Goal: Connect with others: Connect with others

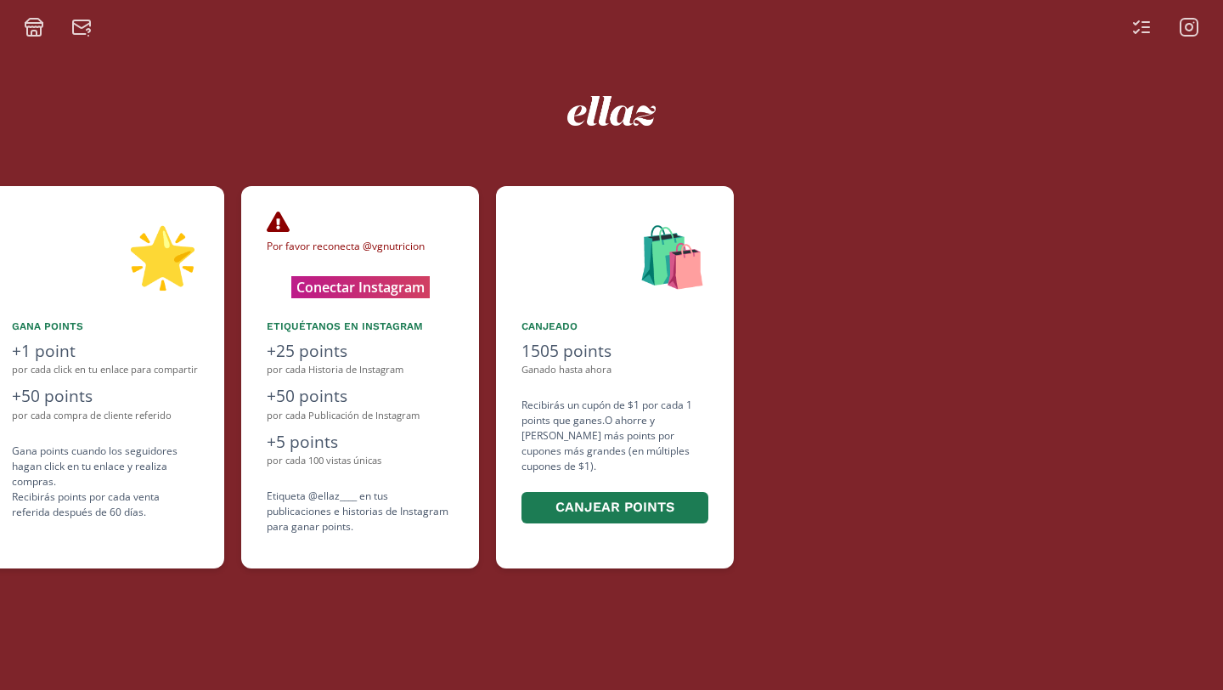
scroll to position [0, 1019]
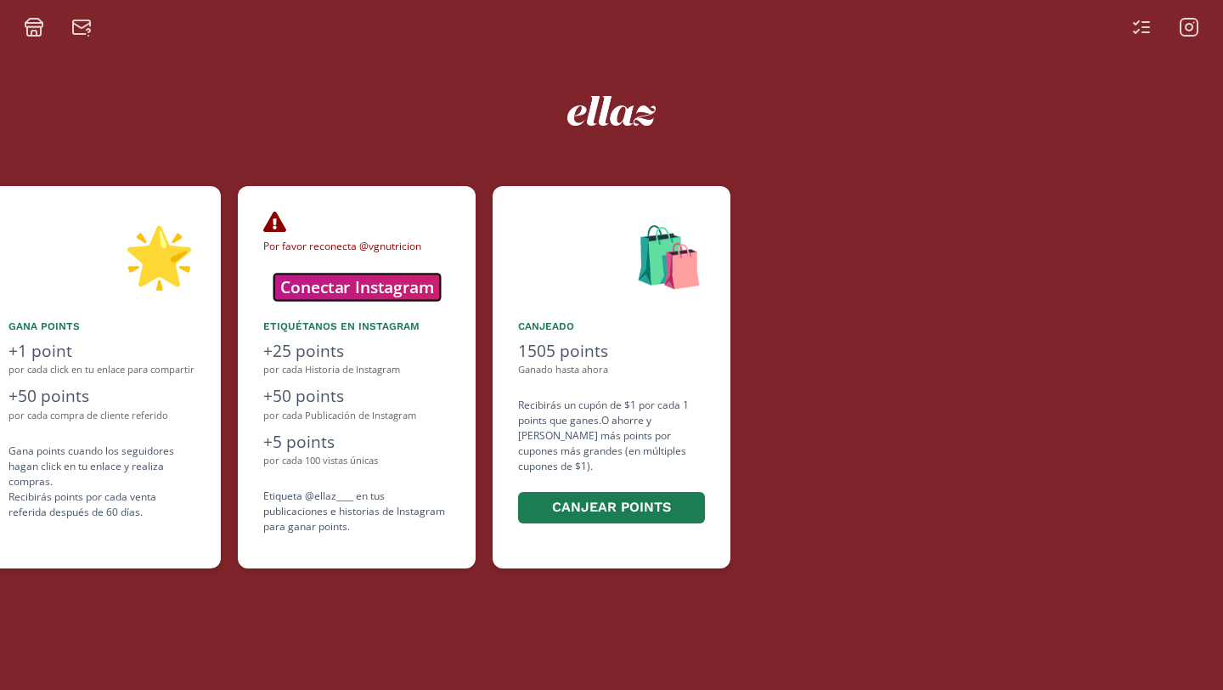
click at [375, 285] on button "Conectar Instagram" at bounding box center [356, 286] width 166 height 26
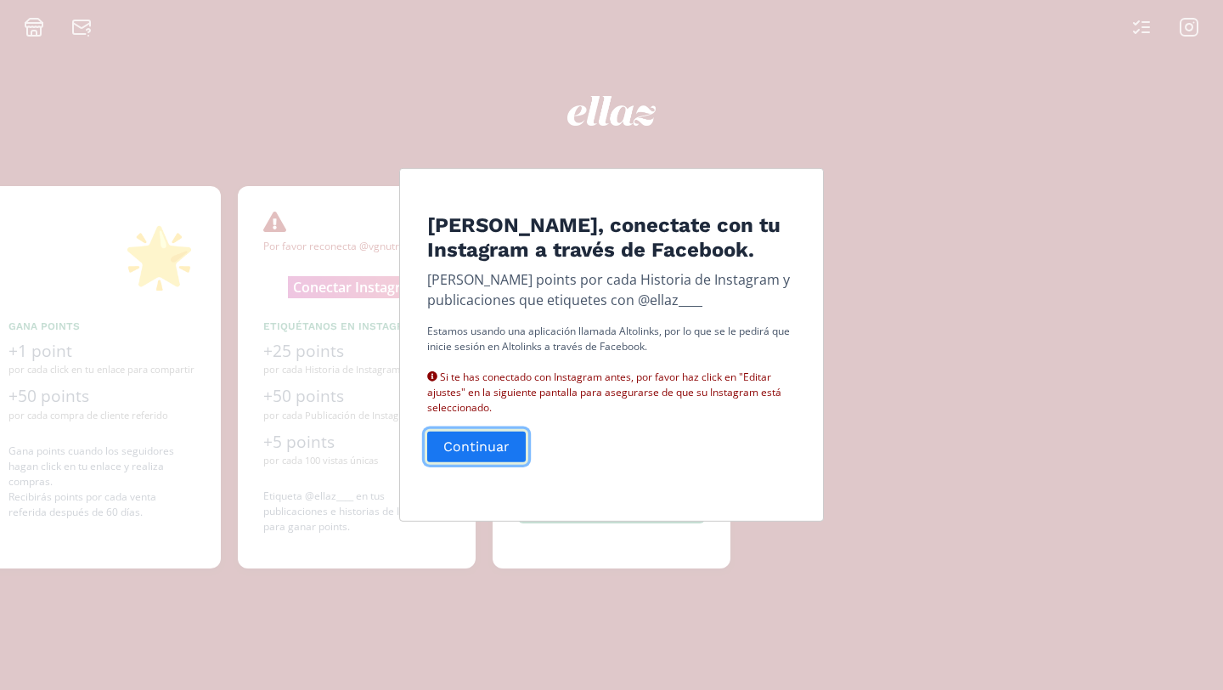
click at [459, 456] on button "Continuar" at bounding box center [477, 446] width 104 height 37
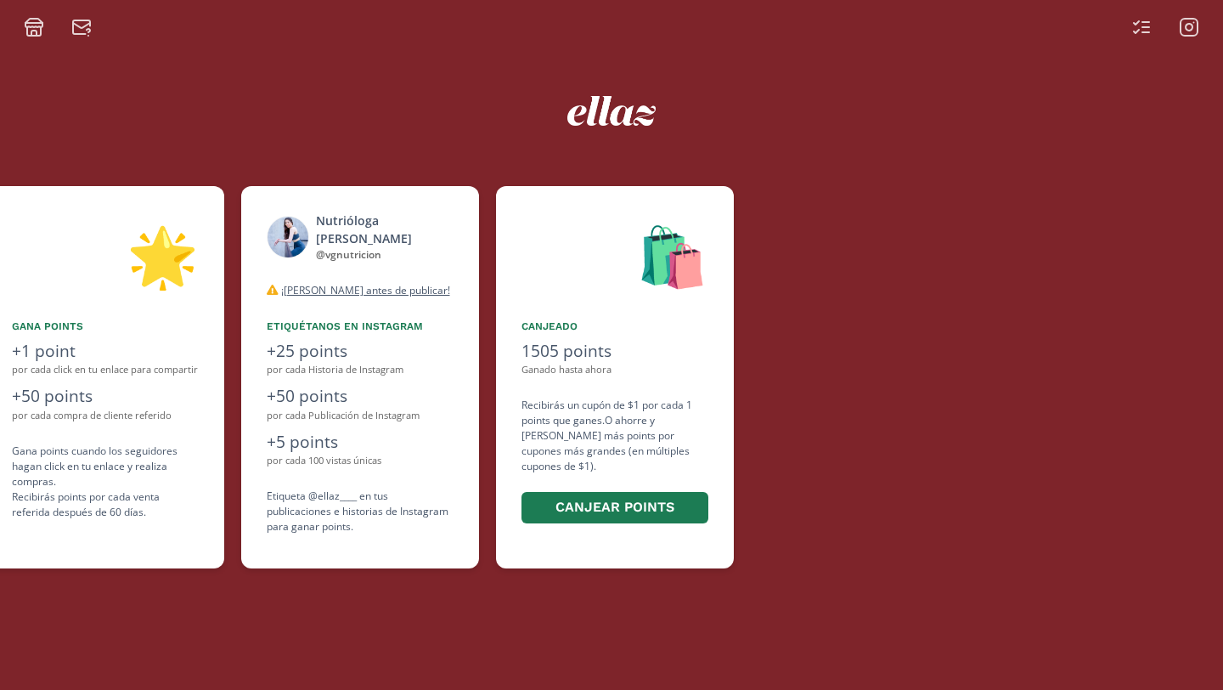
scroll to position [0, 1019]
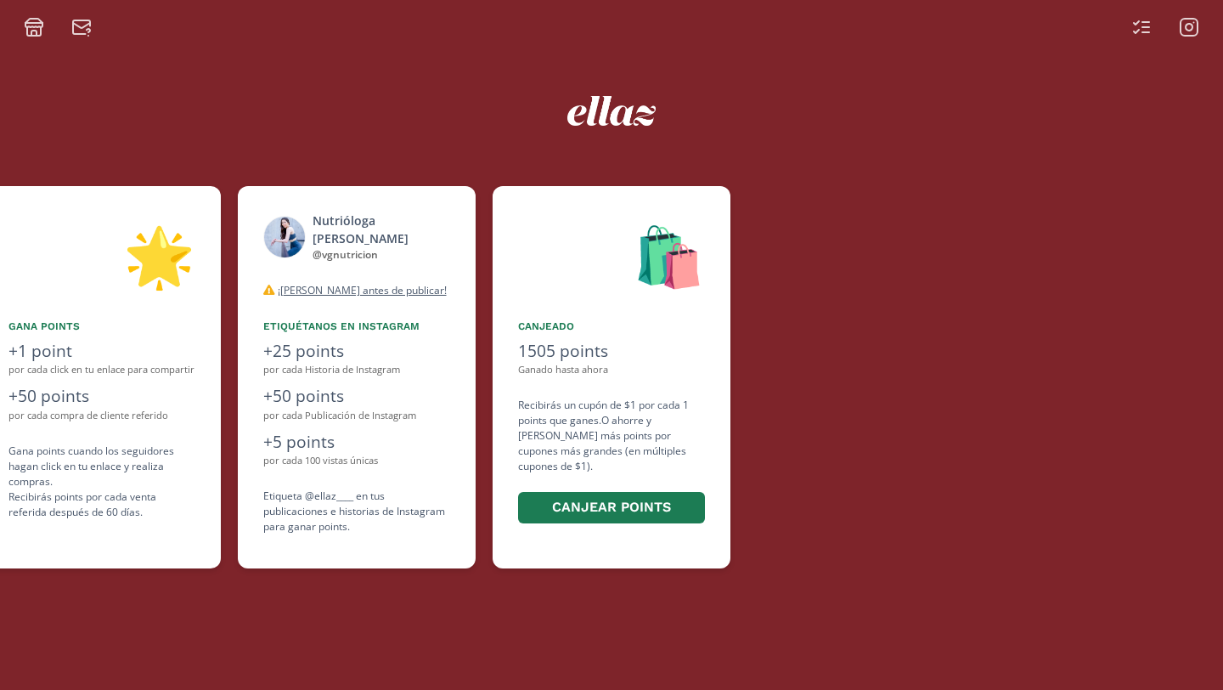
click at [1135, 29] on icon at bounding box center [1141, 27] width 20 height 20
